Goal: Check status

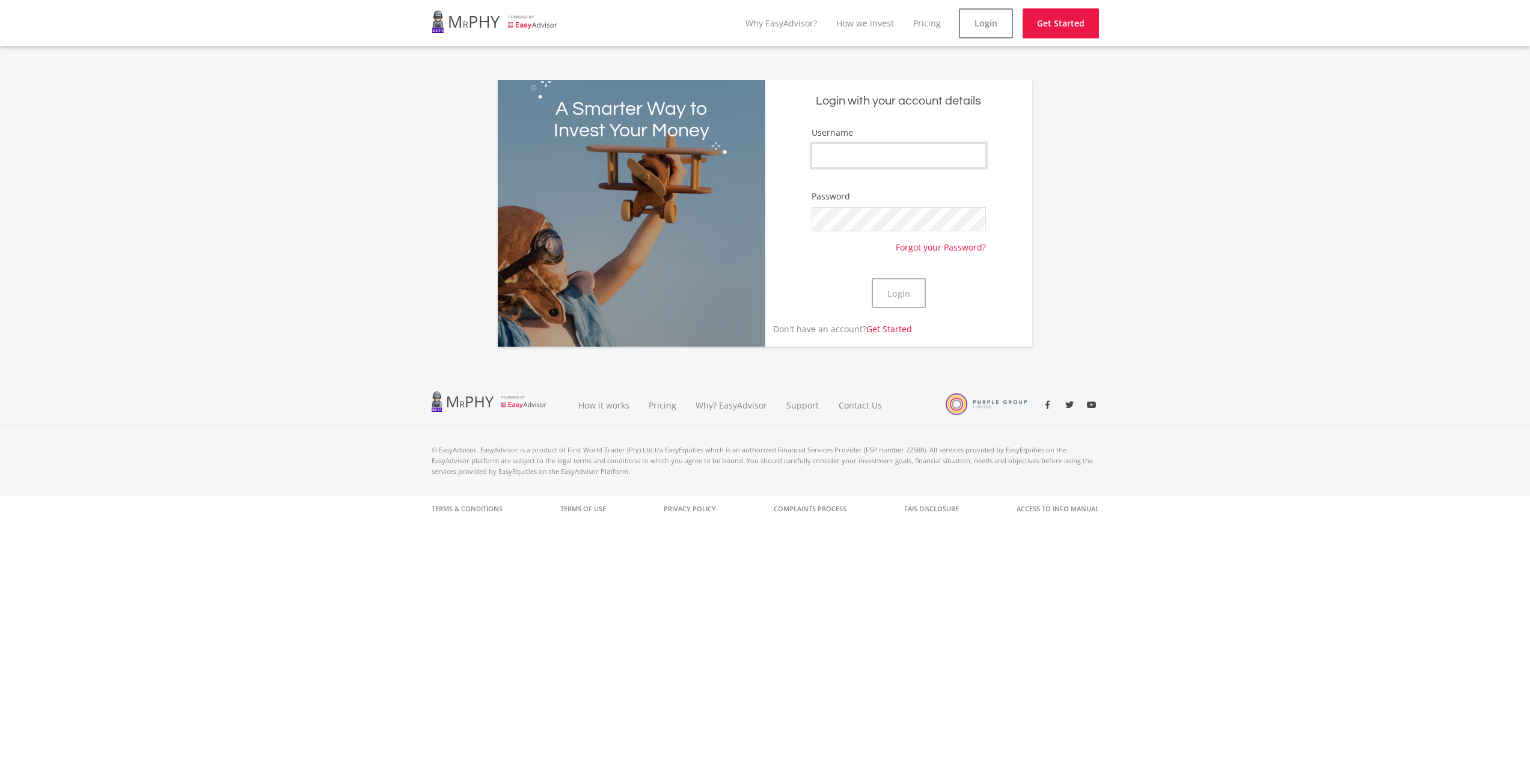
click at [860, 154] on input "Username" at bounding box center [899, 156] width 174 height 24
type input "robotest1"
click at [871, 278] on button "Login" at bounding box center [899, 292] width 54 height 30
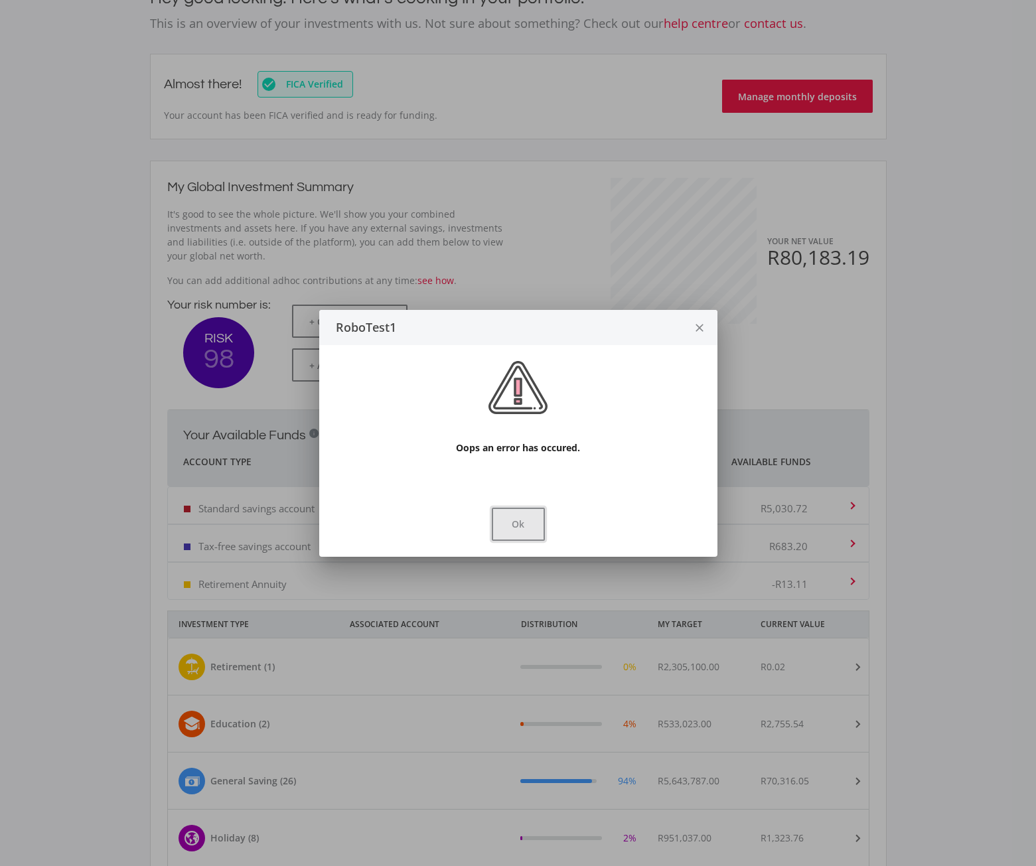
click at [521, 527] on button "Ok" at bounding box center [518, 524] width 53 height 33
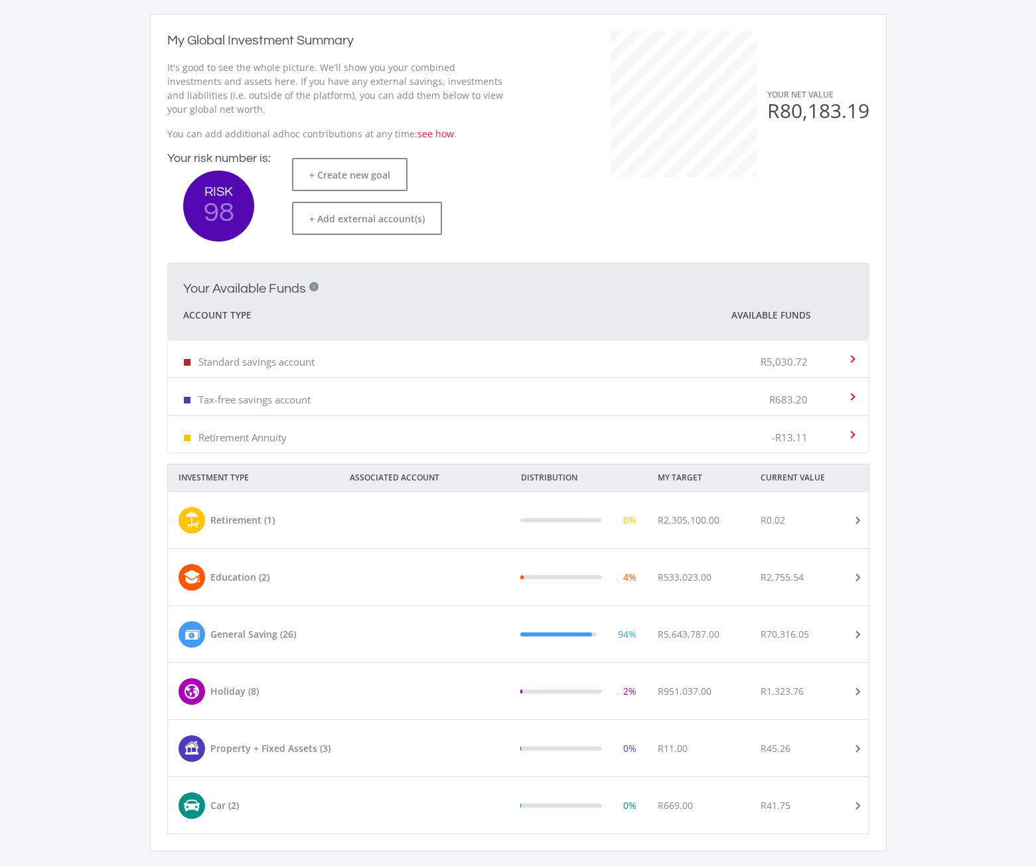
scroll to position [391, 0]
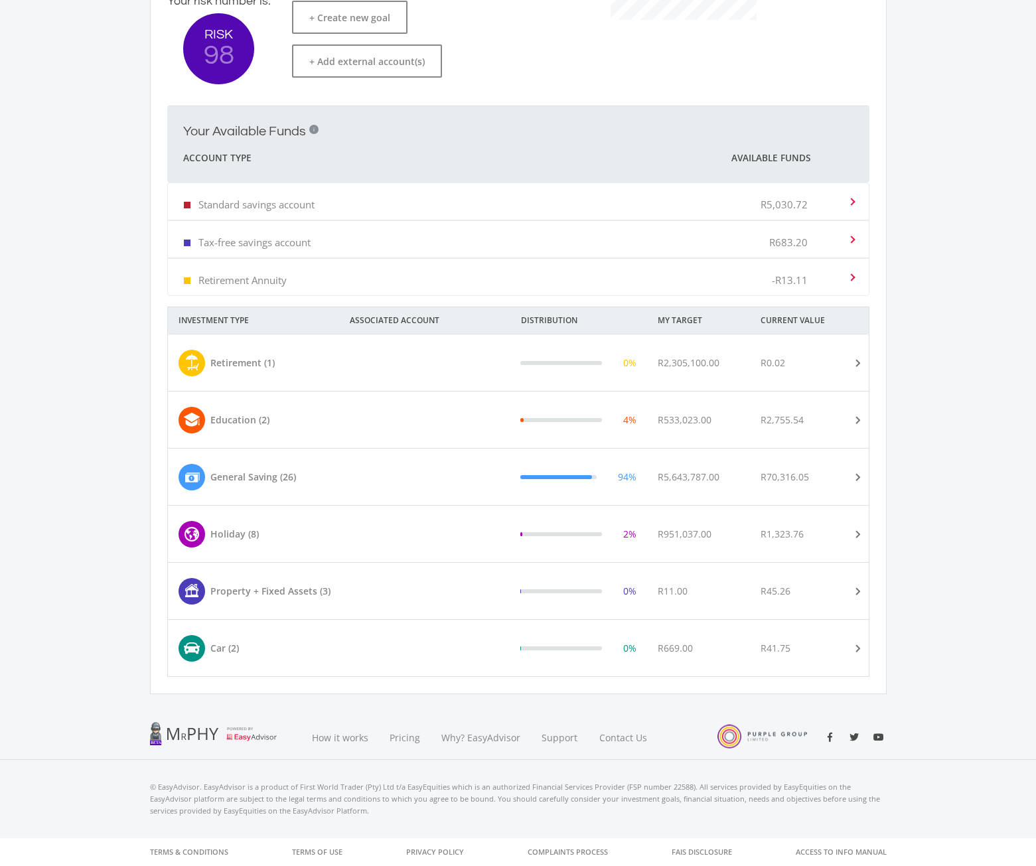
click at [293, 484] on div "General Saving (26)" at bounding box center [236, 477] width 117 height 27
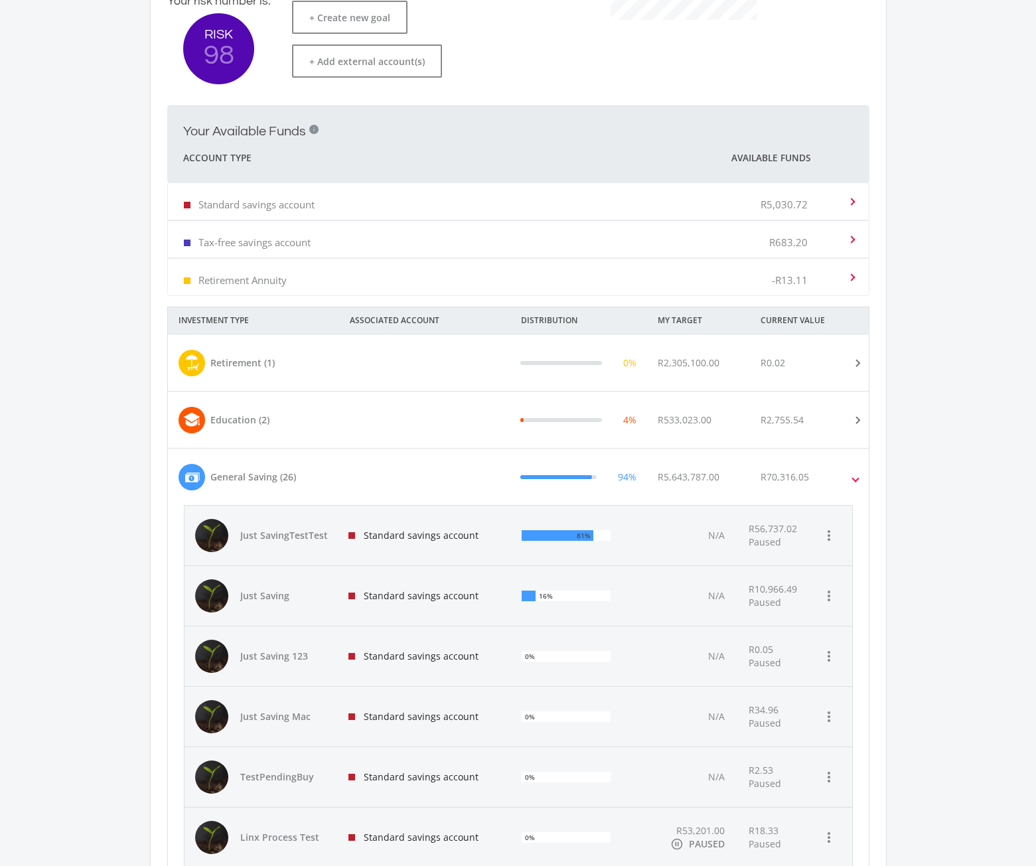
click at [356, 530] on div "Standard savings account" at bounding box center [425, 536] width 174 height 60
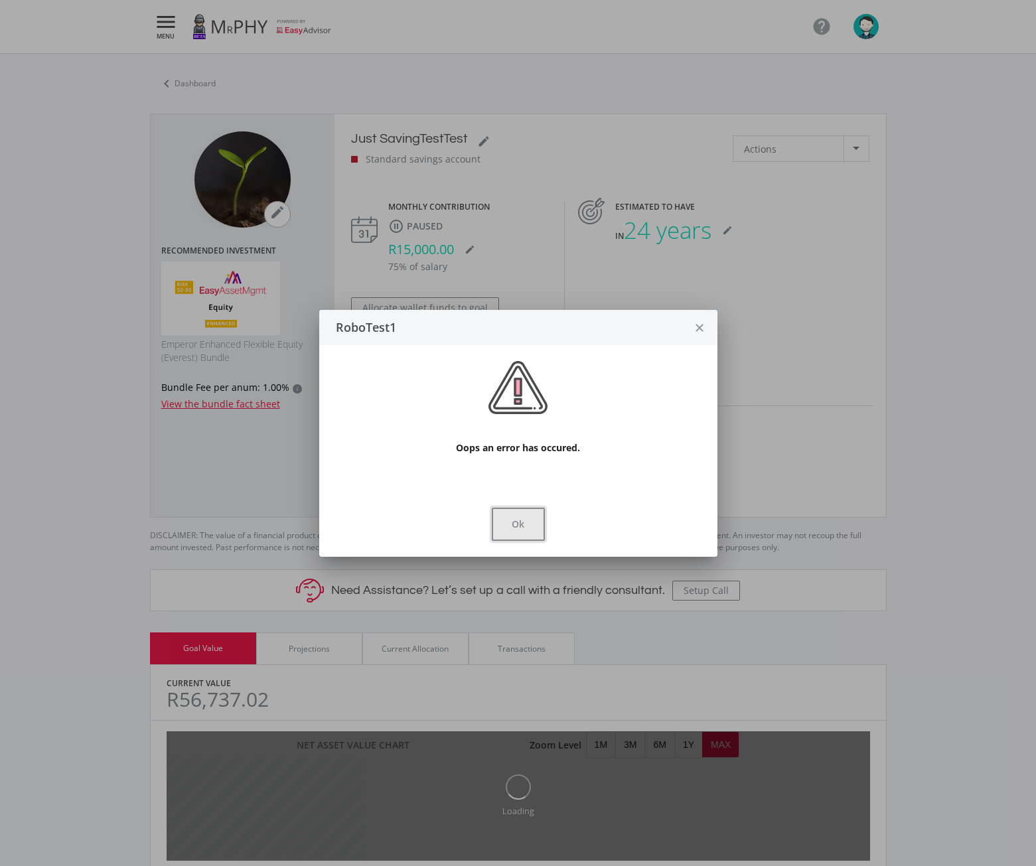
click at [514, 537] on button "Ok" at bounding box center [518, 524] width 53 height 33
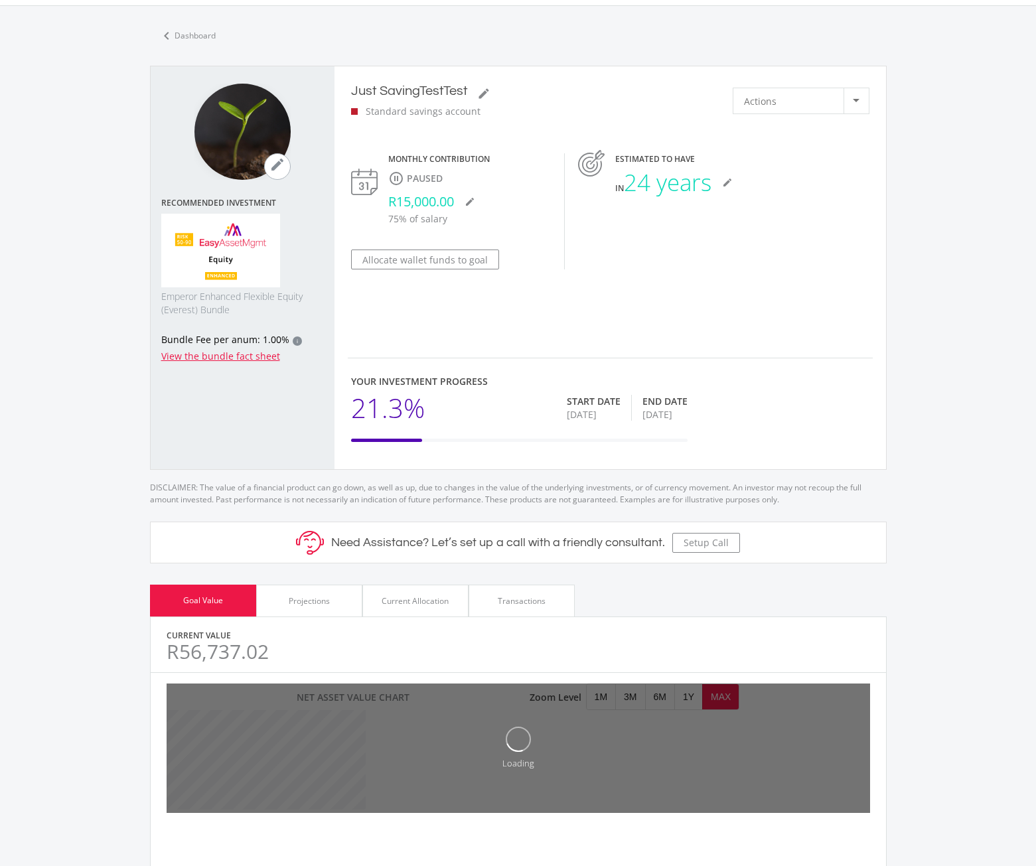
scroll to position [236, 0]
